Goal: Information Seeking & Learning: Learn about a topic

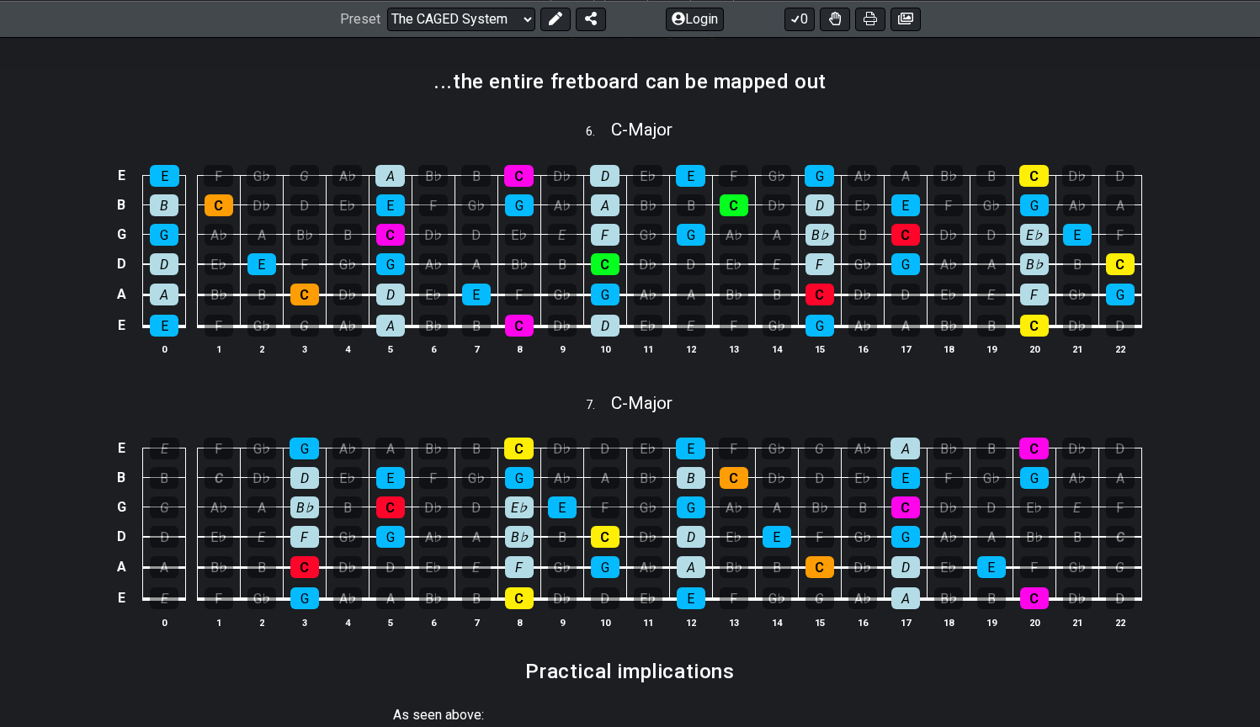
scroll to position [1125, 0]
click at [1179, 355] on div "E E F G♭ G A♭ A B♭ B C D♭ D E♭ E F G♭ G A♭ A B♭ B C D♭ D B B C D♭ D E♭ E F G♭ G…" at bounding box center [630, 261] width 1260 height 237
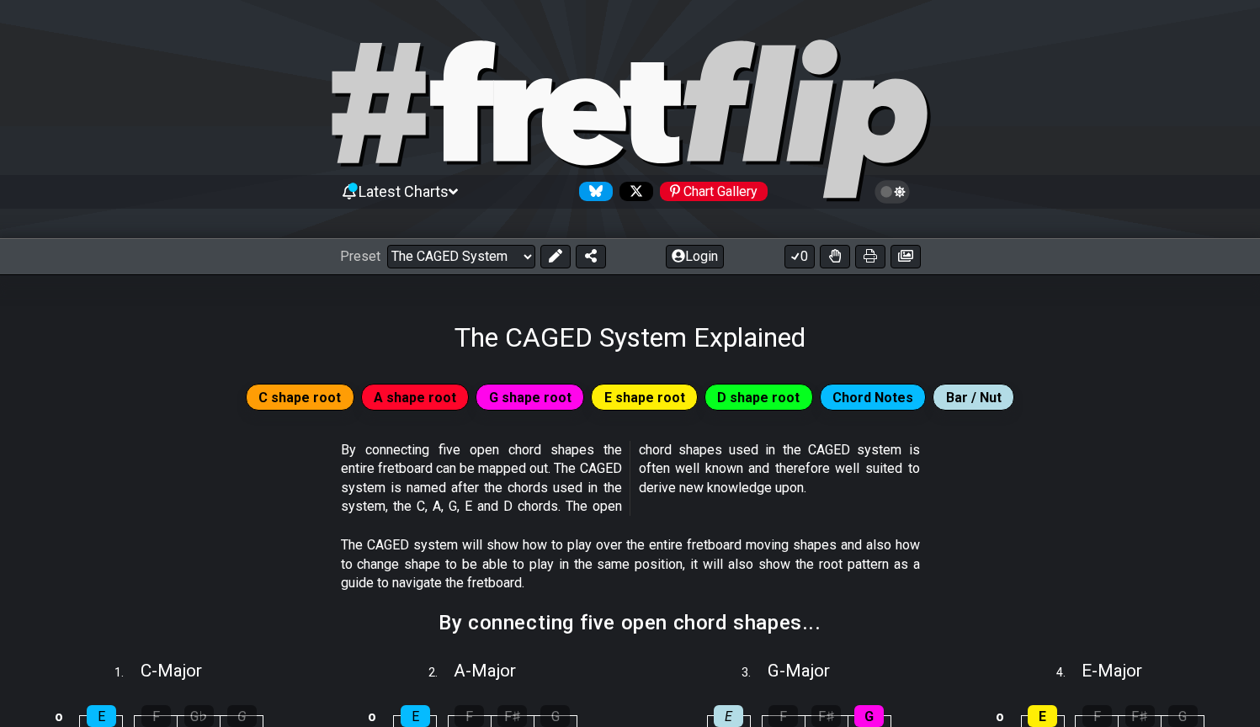
scroll to position [0, 0]
click at [338, 401] on span "C shape root" at bounding box center [299, 398] width 83 height 24
click at [420, 397] on span "A shape root" at bounding box center [415, 398] width 83 height 24
select select "/the-caged-system"
select select "C"
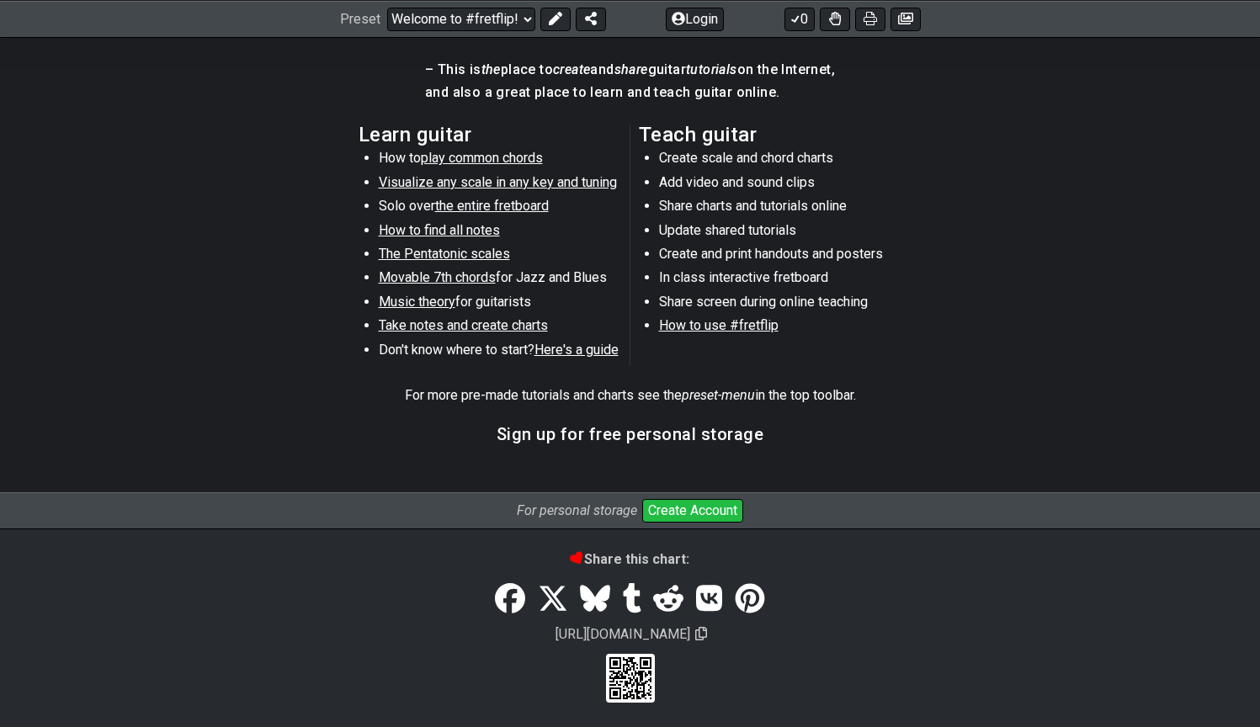
scroll to position [867, 0]
click at [494, 181] on span "Visualize any scale in any key and tuning" at bounding box center [498, 183] width 238 height 16
select select "/guitar-scales"
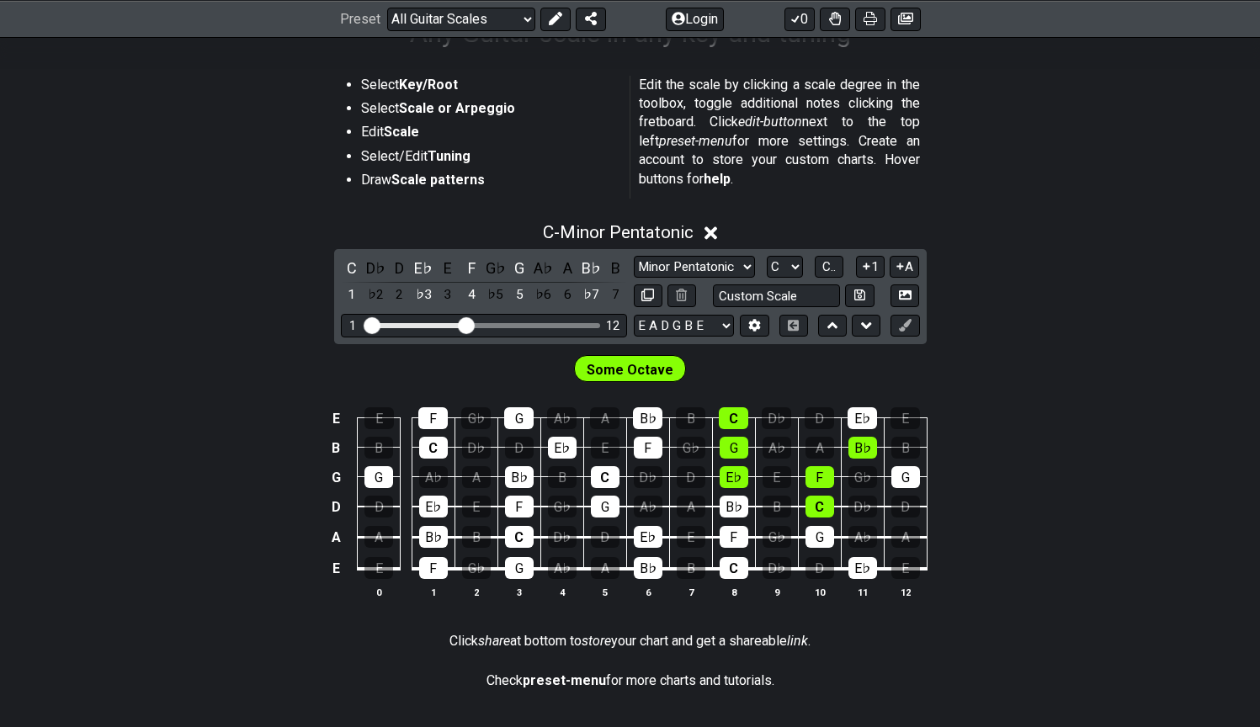
scroll to position [301, 0]
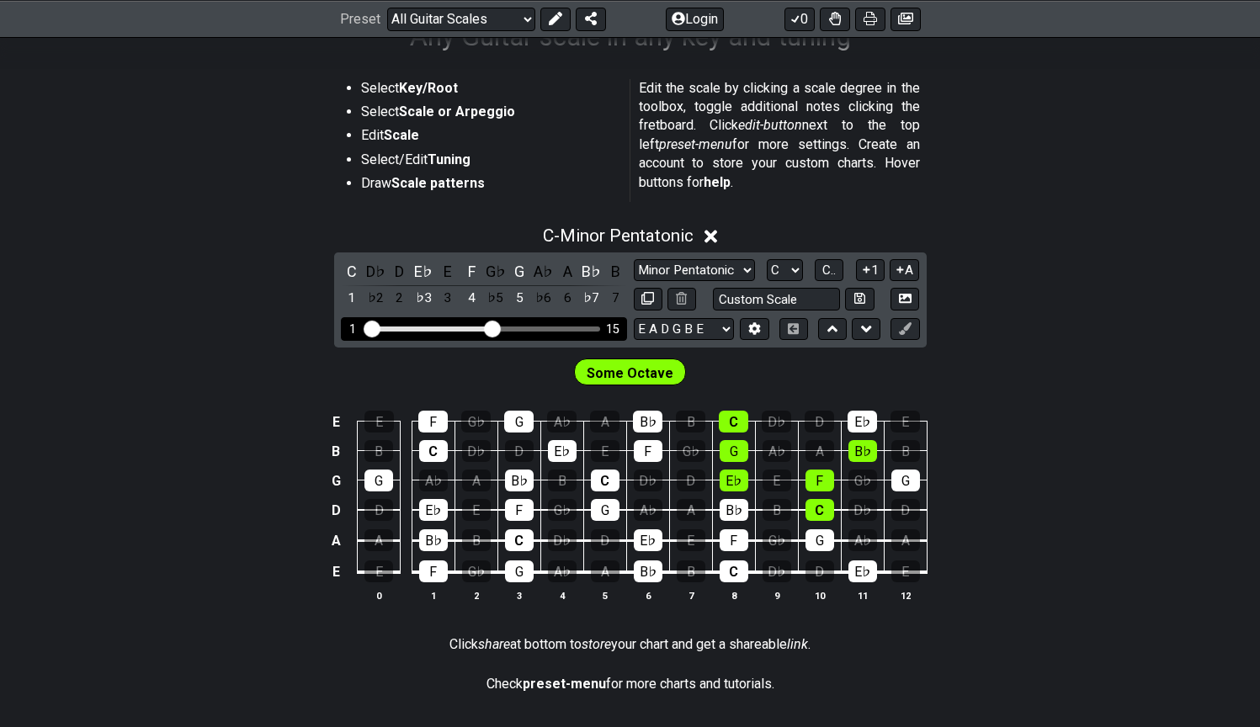
drag, startPoint x: 463, startPoint y: 326, endPoint x: 494, endPoint y: 327, distance: 31.2
click at [494, 327] on input "Visible fret range" at bounding box center [484, 327] width 239 height 0
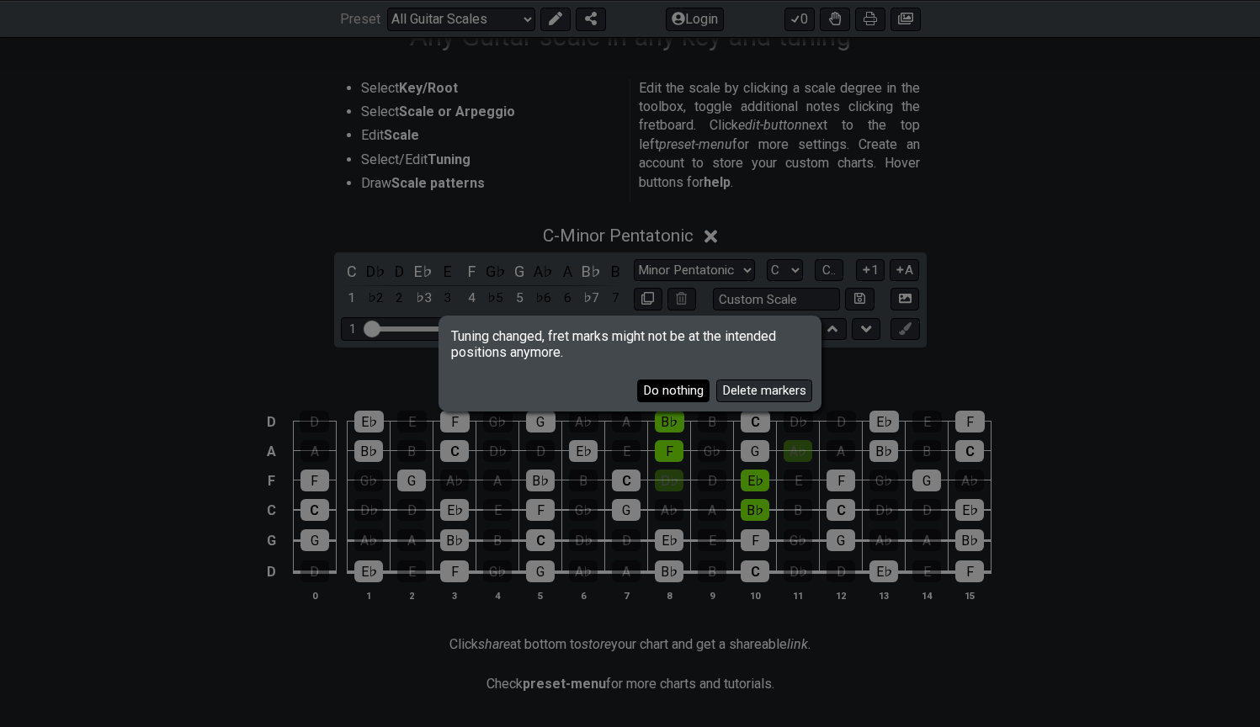
click at [685, 391] on button "Do nothing" at bounding box center [673, 391] width 72 height 23
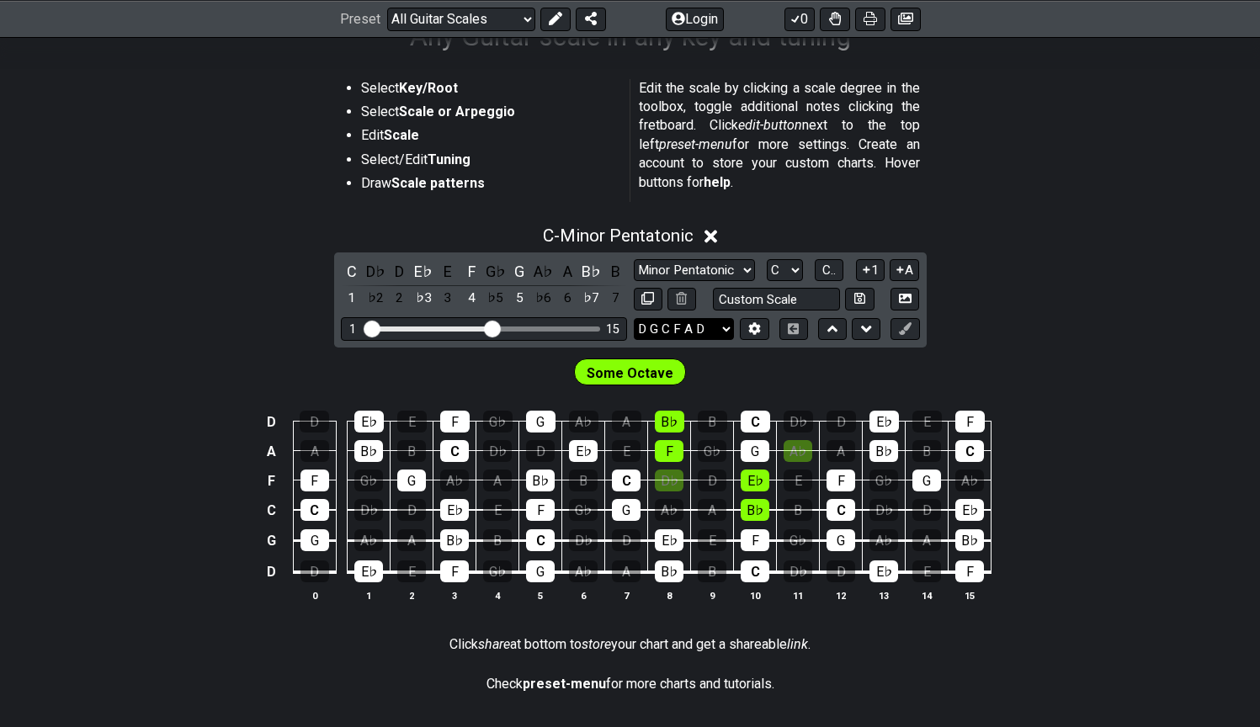
select select "E A D G B E"
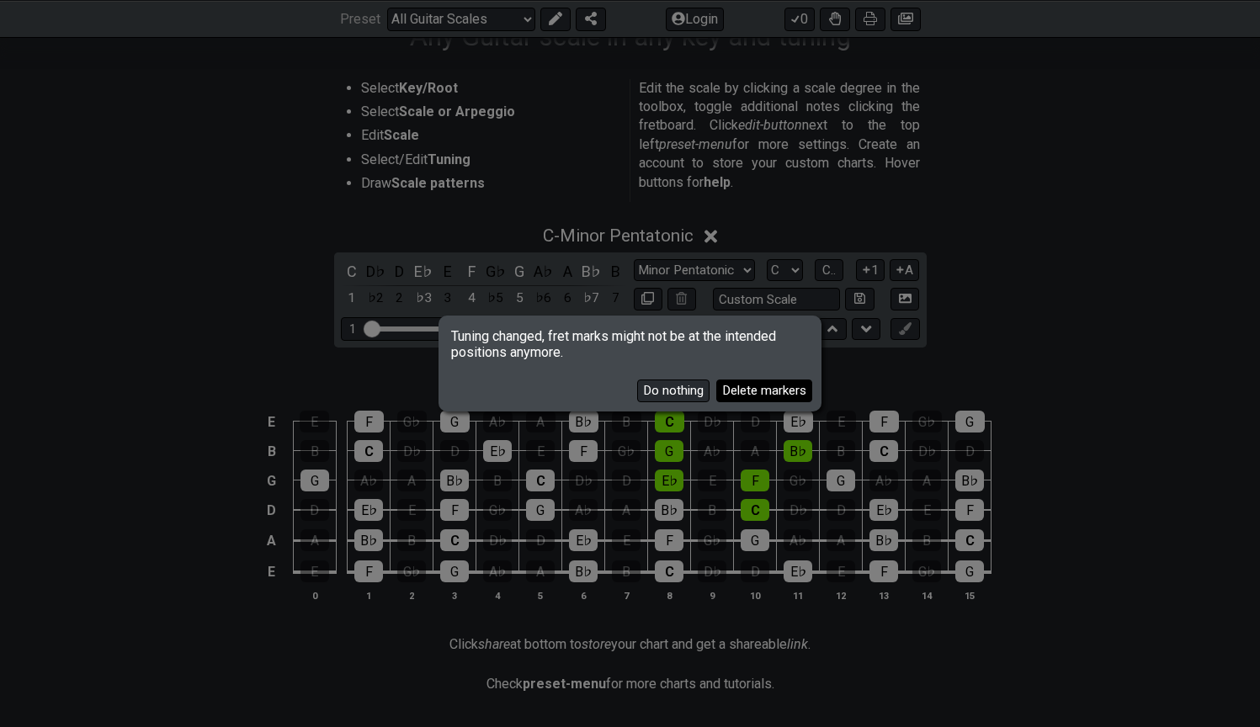
click at [758, 384] on button "Delete markers" at bounding box center [764, 391] width 96 height 23
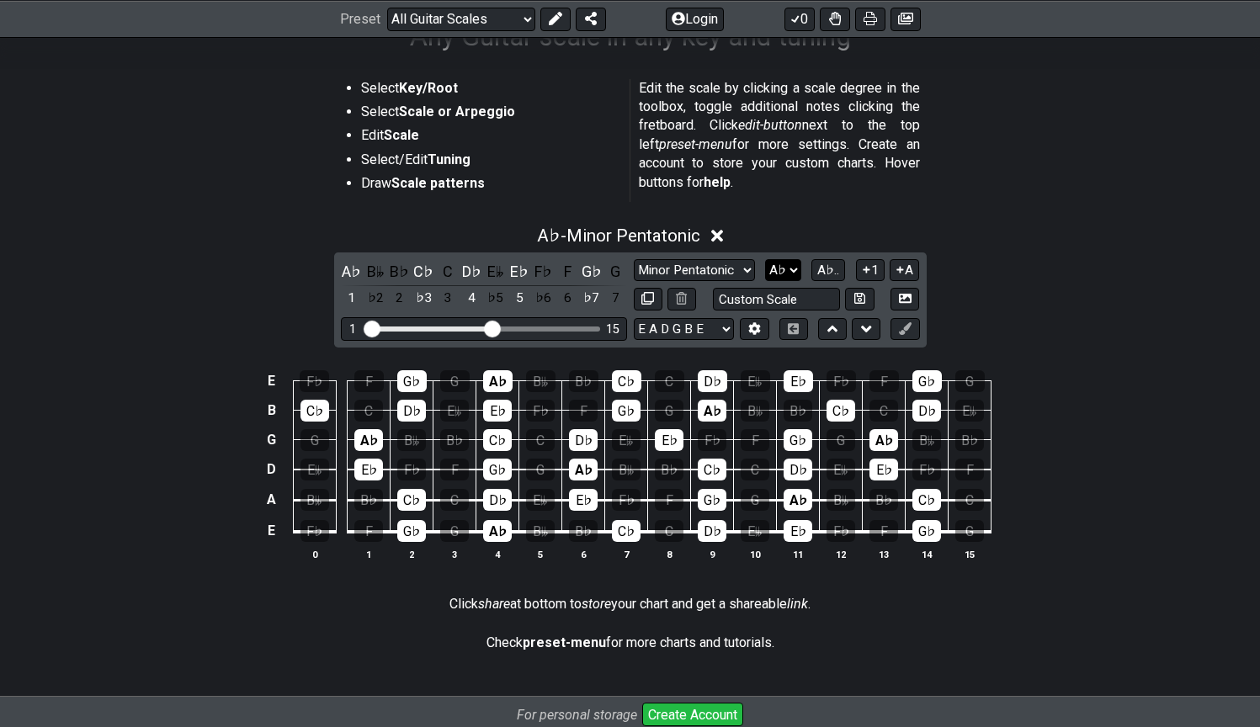
select select "A"
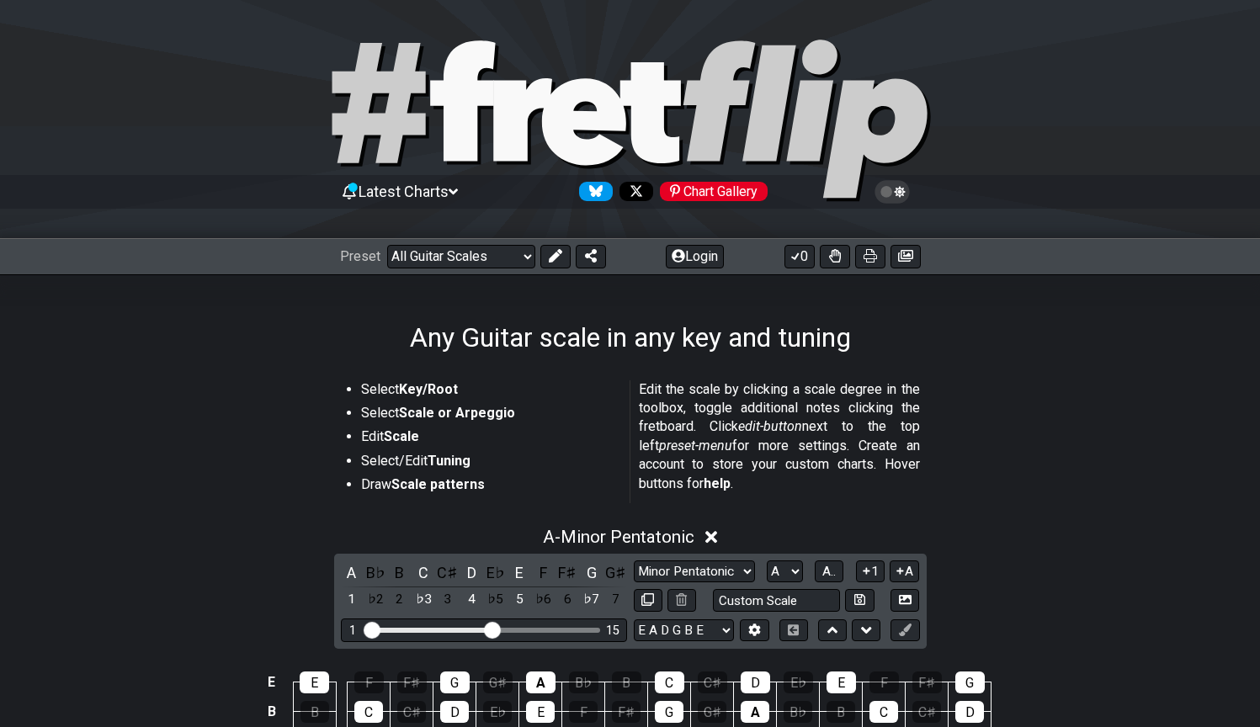
click at [472, 272] on div "Preset Welcome to #fretflip! Initial Preset Custom Preset Minor Pentatonic Majo…" at bounding box center [630, 256] width 1260 height 37
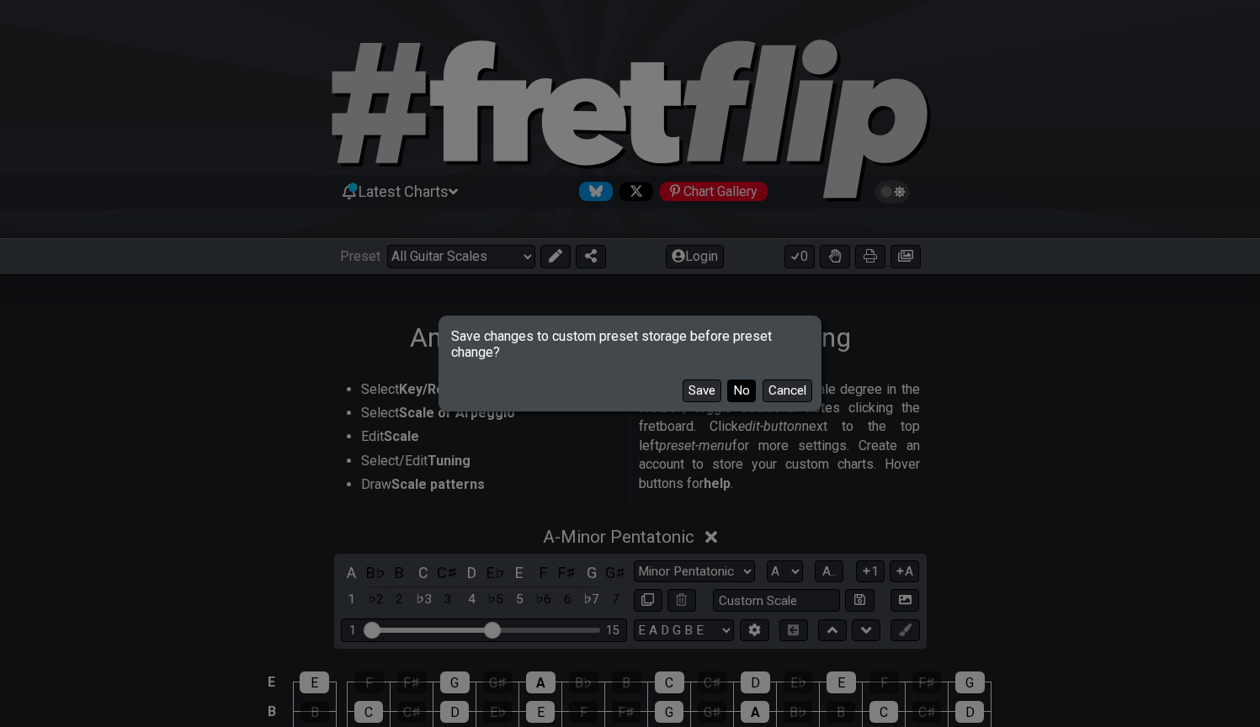
click at [742, 387] on button "No" at bounding box center [741, 391] width 29 height 23
select select "/welcome"
select select "C"
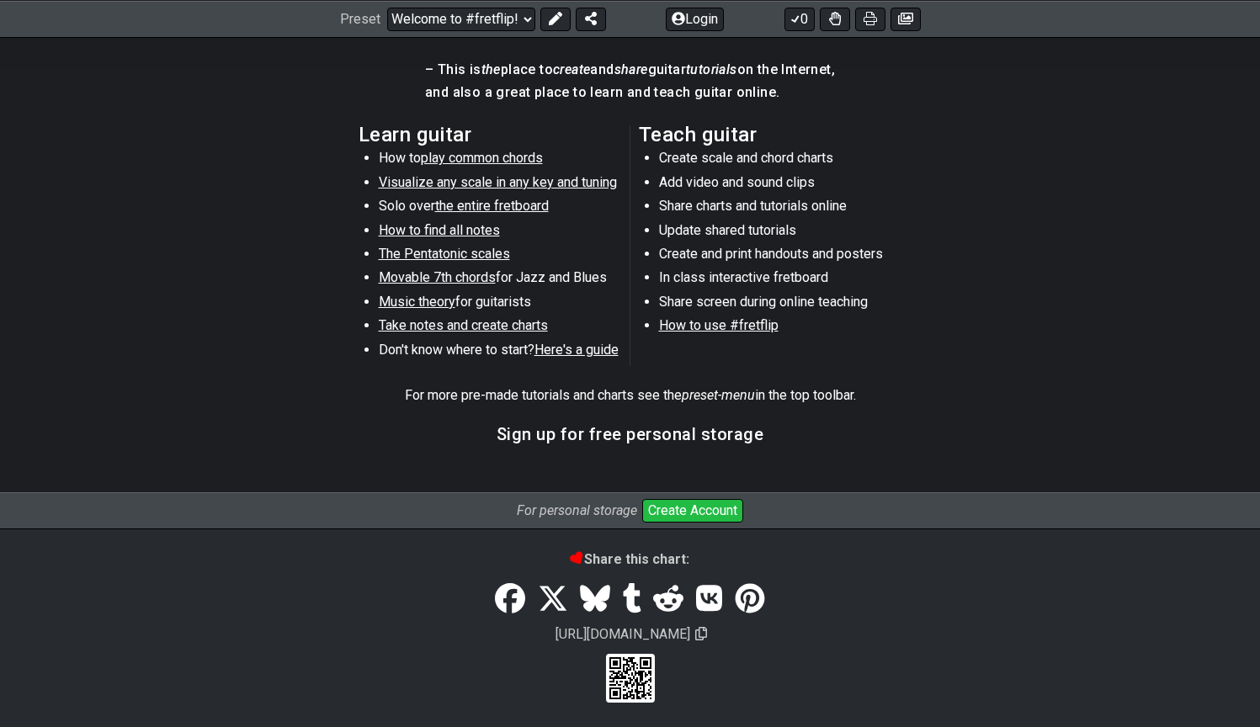
scroll to position [867, 0]
click at [482, 203] on span "the entire fretboard" at bounding box center [492, 207] width 114 height 16
select select "/how-to-solo"
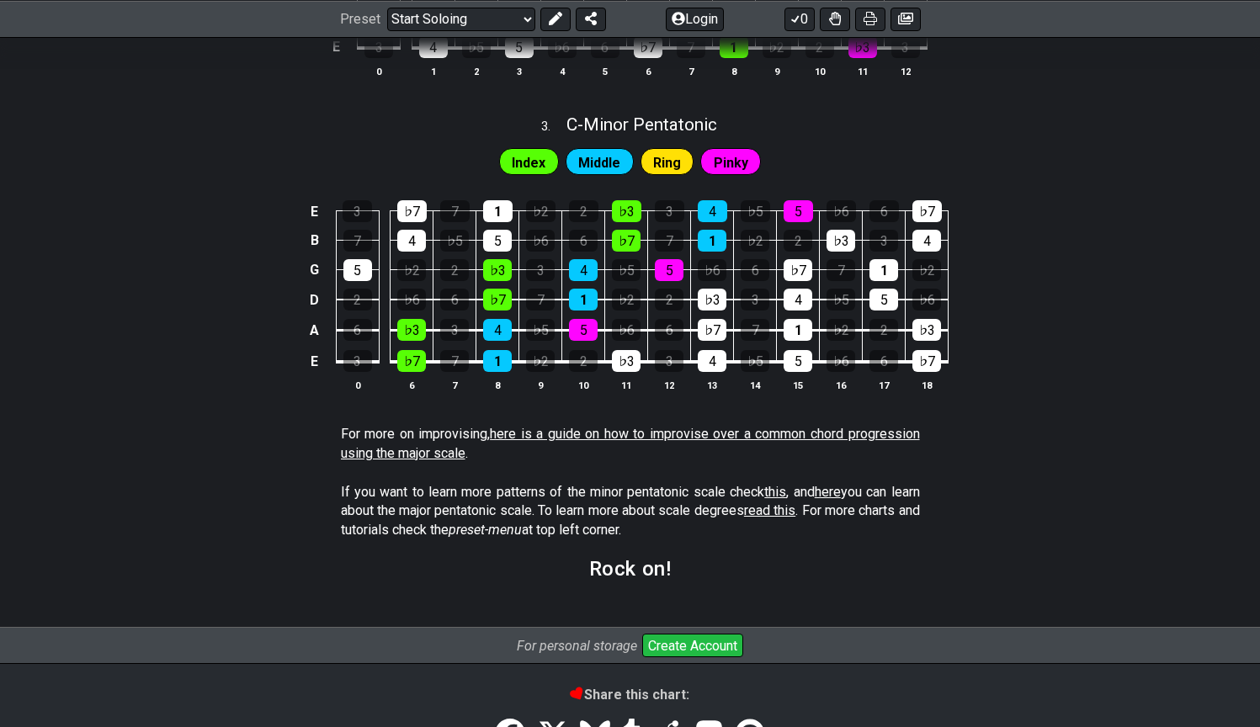
scroll to position [1259, 0]
click at [670, 167] on span "Ring" at bounding box center [667, 163] width 28 height 24
click at [668, 153] on span "Ring" at bounding box center [667, 163] width 28 height 24
click at [716, 212] on div "4" at bounding box center [712, 211] width 29 height 22
click at [712, 211] on div "4" at bounding box center [712, 211] width 29 height 22
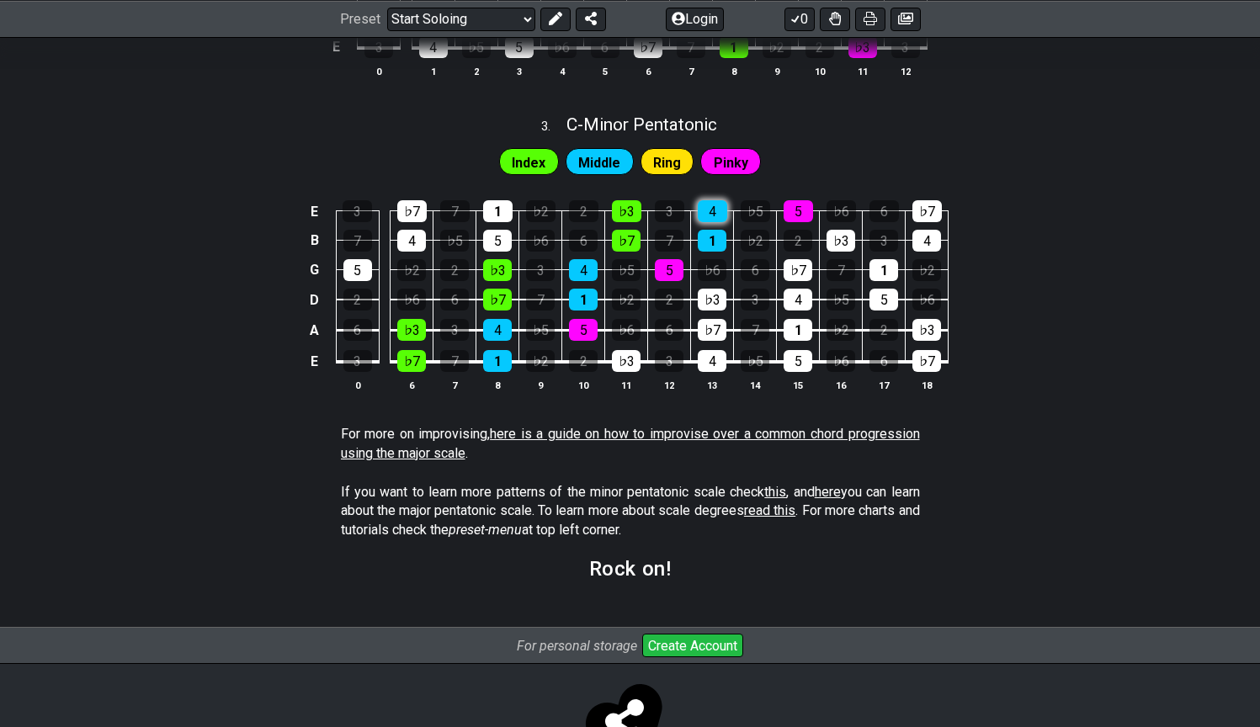
click at [712, 211] on div "4" at bounding box center [712, 211] width 29 height 22
click at [715, 211] on div "4" at bounding box center [712, 211] width 29 height 22
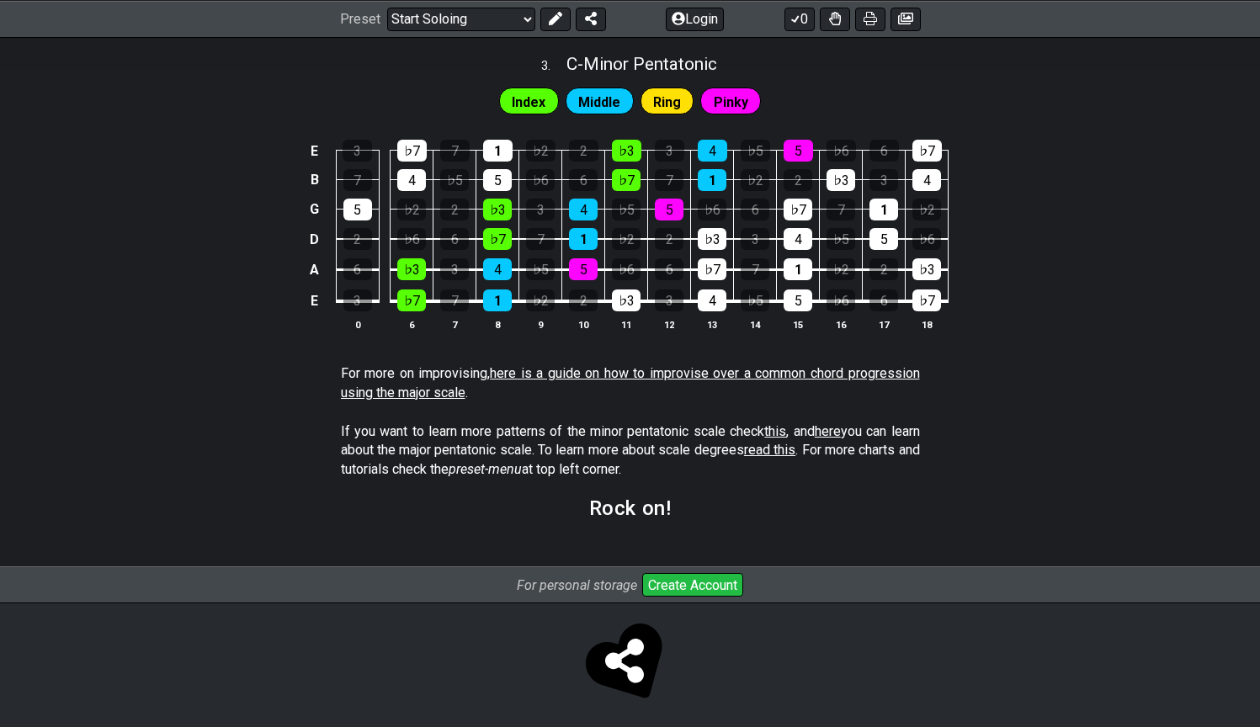
scroll to position [1319, 0]
click at [767, 371] on link "here is a guide on how to improvise over a common chord progression using the m…" at bounding box center [630, 383] width 579 height 35
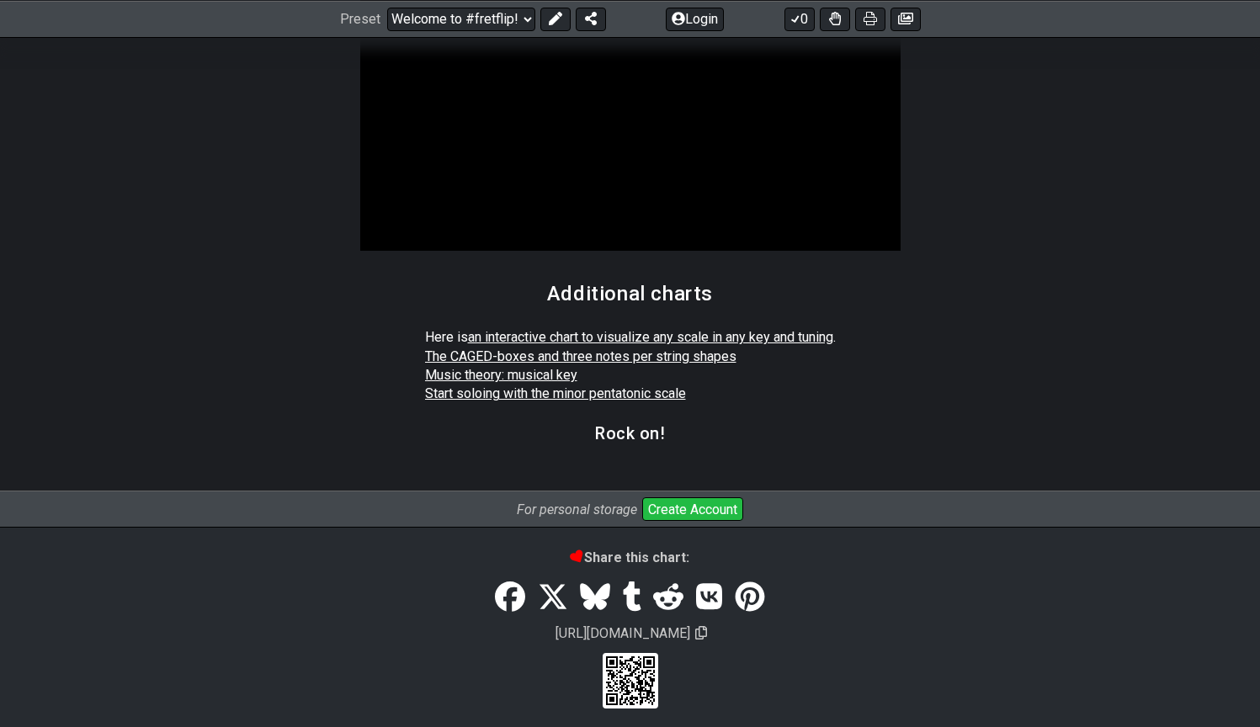
scroll to position [2930, 0]
click at [791, 330] on link "an interactive chart to visualize any scale in any key and tuning" at bounding box center [650, 338] width 365 height 16
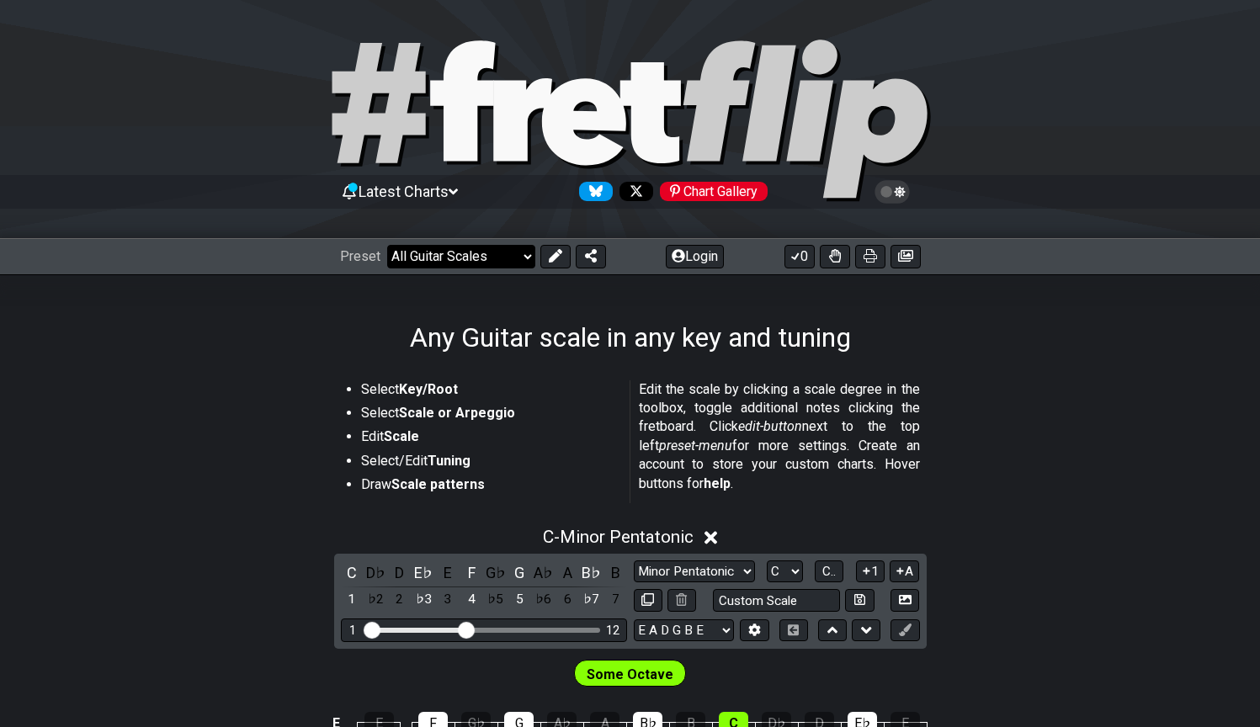
select select "/the-caged-system"
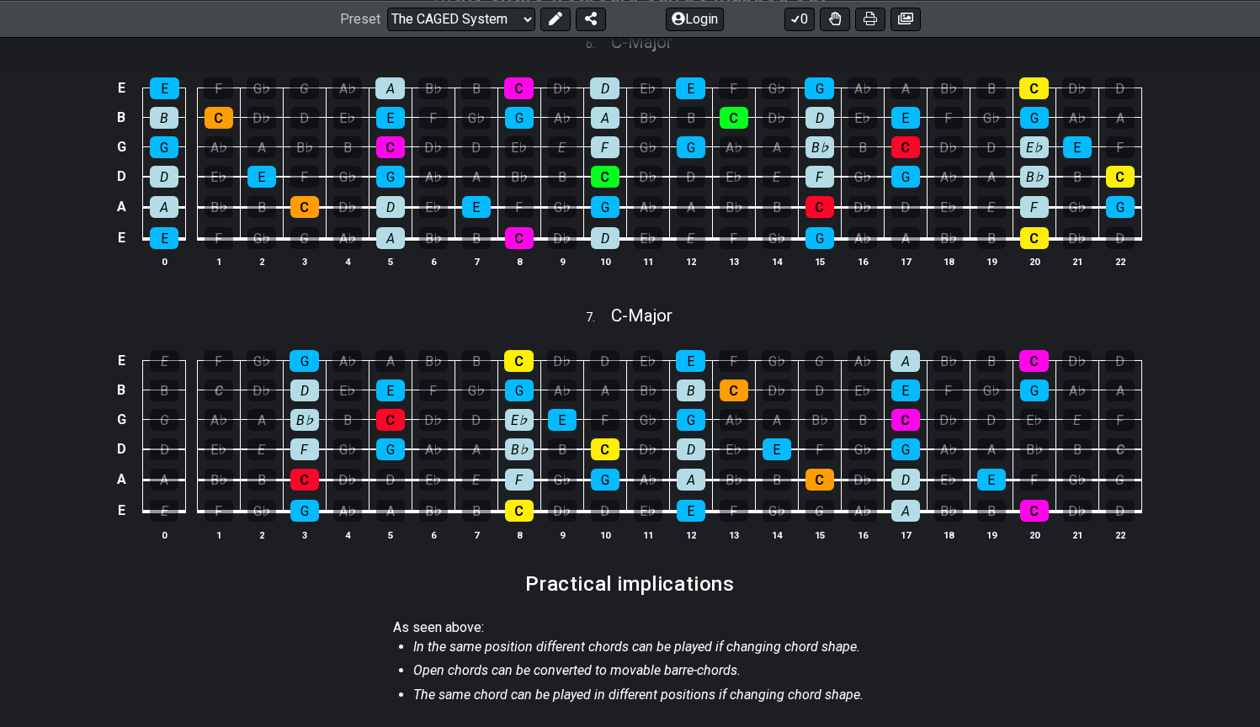
scroll to position [1212, 0]
drag, startPoint x: 418, startPoint y: 646, endPoint x: 683, endPoint y: 642, distance: 265.2
click at [682, 642] on em "In the same position different chords can be played if changing chord shape." at bounding box center [636, 647] width 447 height 16
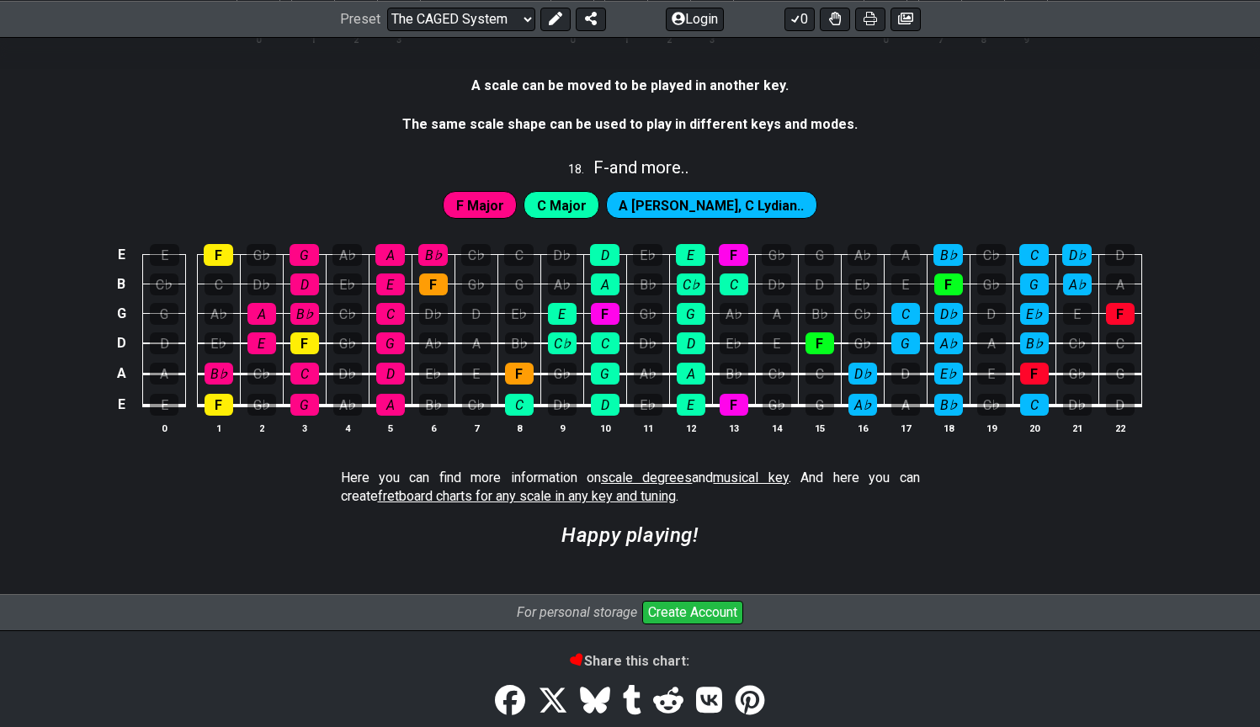
scroll to position [4512, 0]
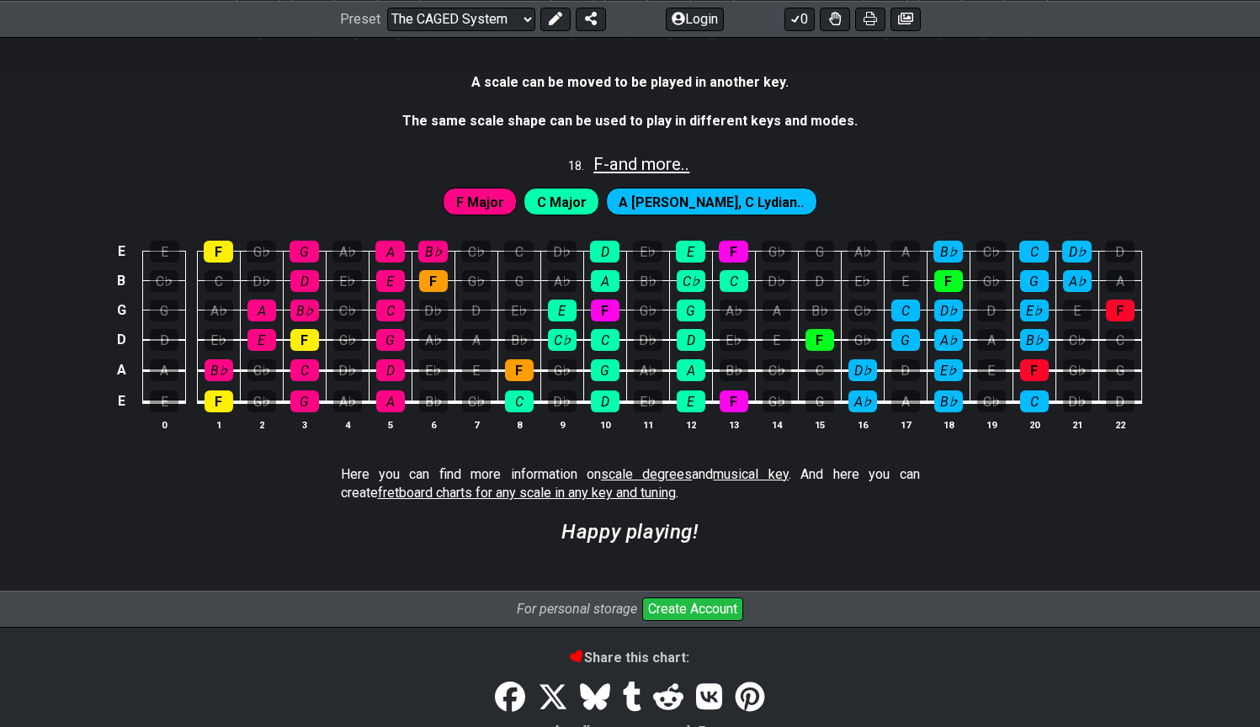
click at [636, 154] on span "F - and more.." at bounding box center [642, 164] width 96 height 20
select select "F"
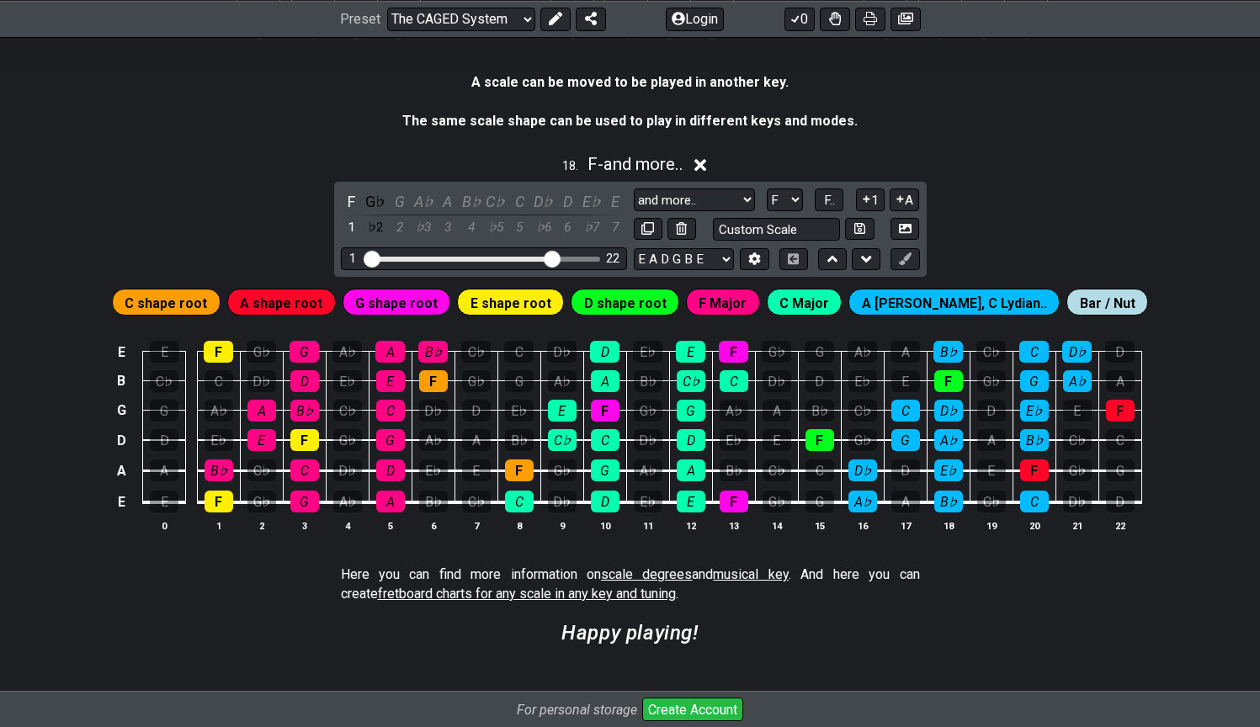
click at [706, 159] on icon at bounding box center [701, 165] width 13 height 13
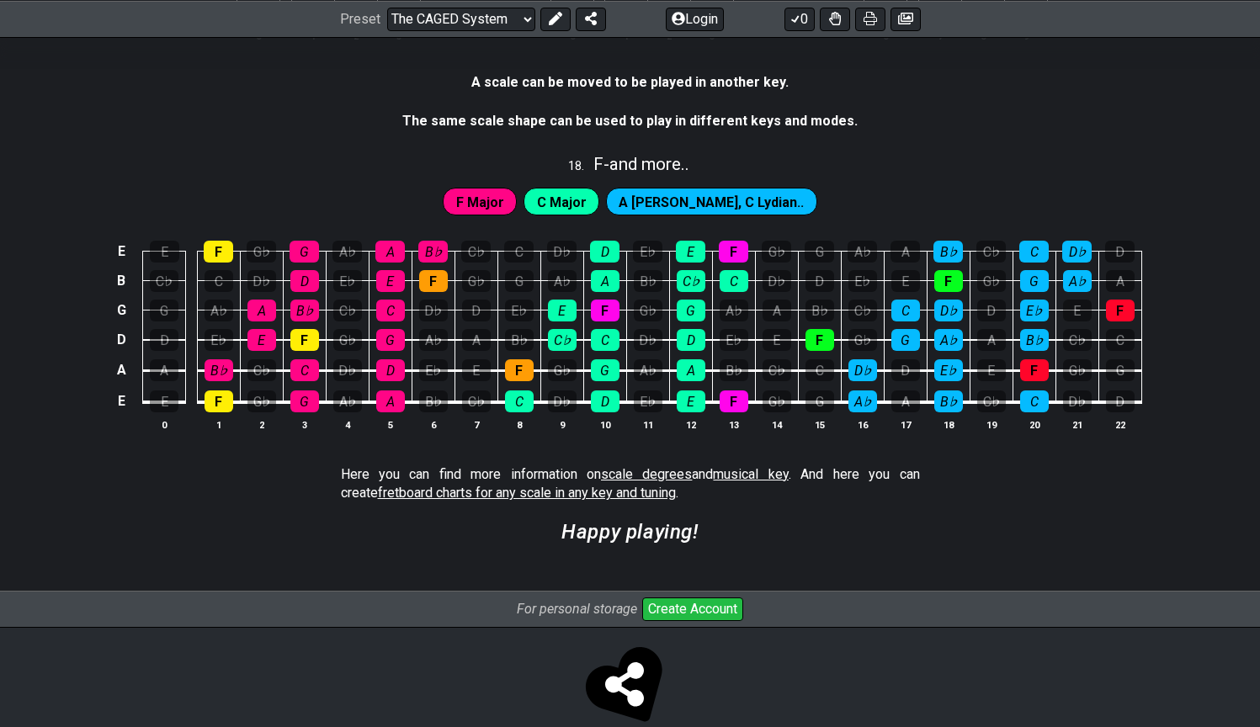
click at [717, 466] on link "musical key" at bounding box center [750, 474] width 75 height 16
click at [464, 485] on span "fretboard charts for any scale in any key and tuning" at bounding box center [527, 493] width 298 height 16
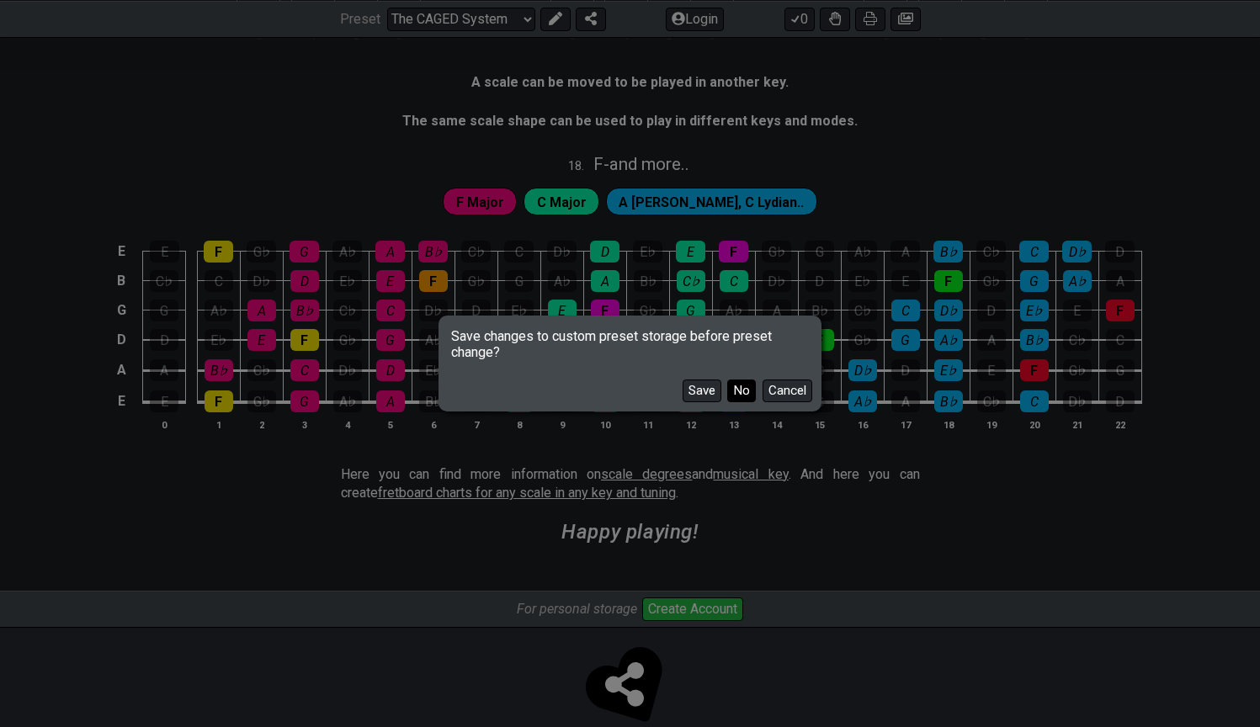
click at [746, 392] on button "No" at bounding box center [741, 391] width 29 height 23
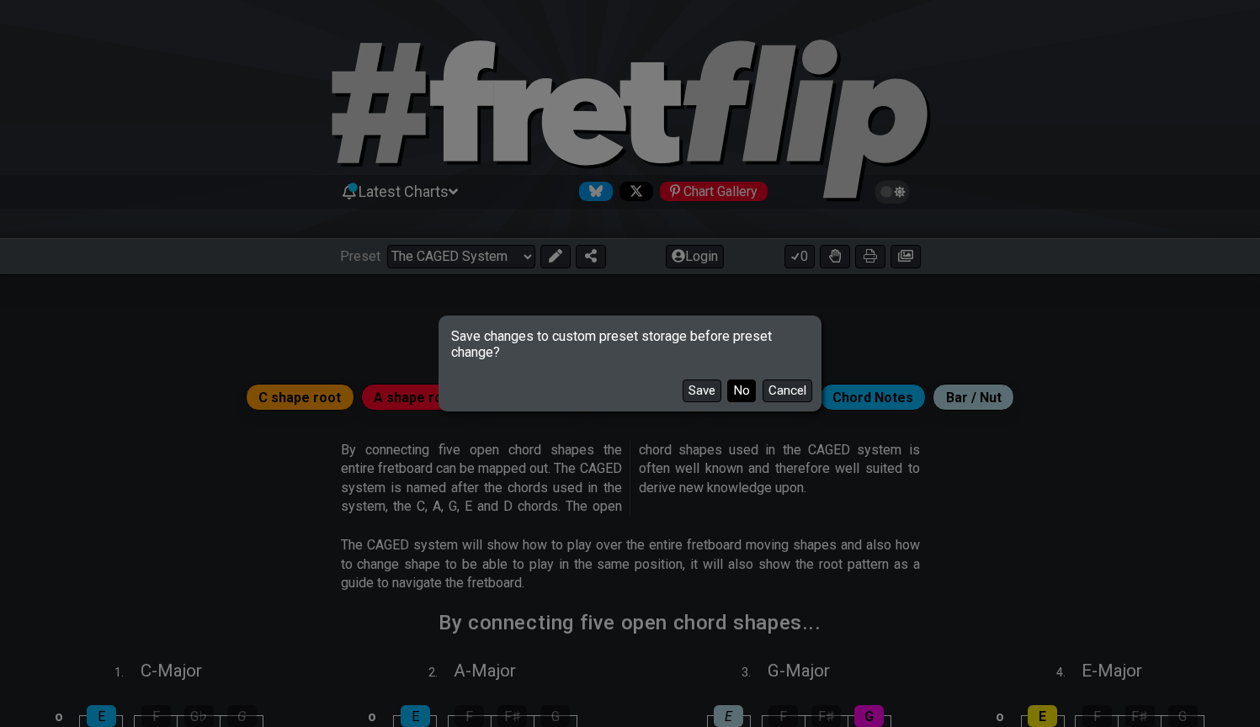
select select "/guitar-scales"
select select "C"
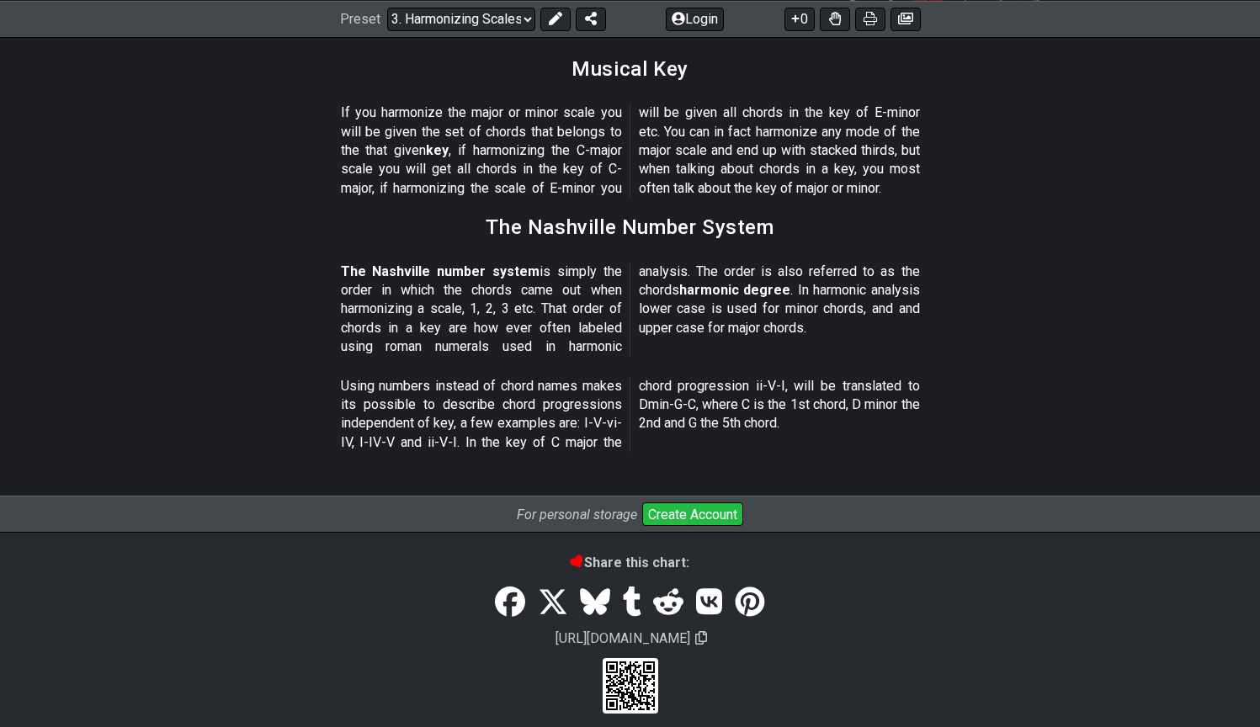
scroll to position [1989, 0]
